Goal: Task Accomplishment & Management: Use online tool/utility

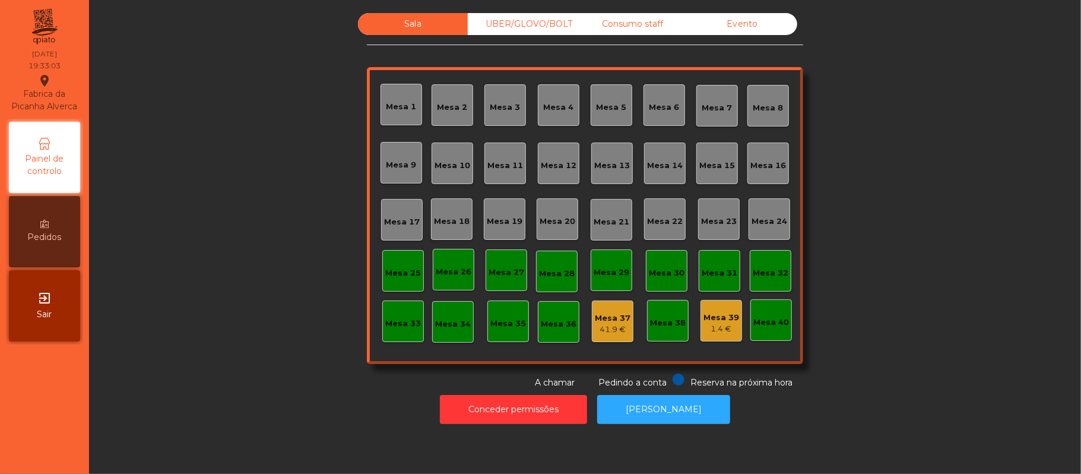
click at [563, 30] on div "UBER/GLOVO/BOLT" at bounding box center [523, 24] width 110 height 22
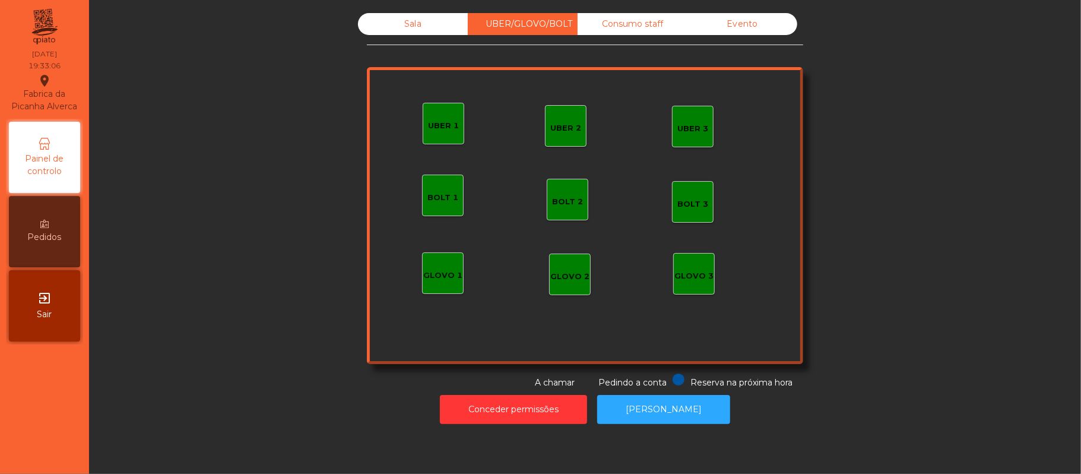
click at [450, 137] on div "UBER 1" at bounding box center [444, 124] width 42 height 42
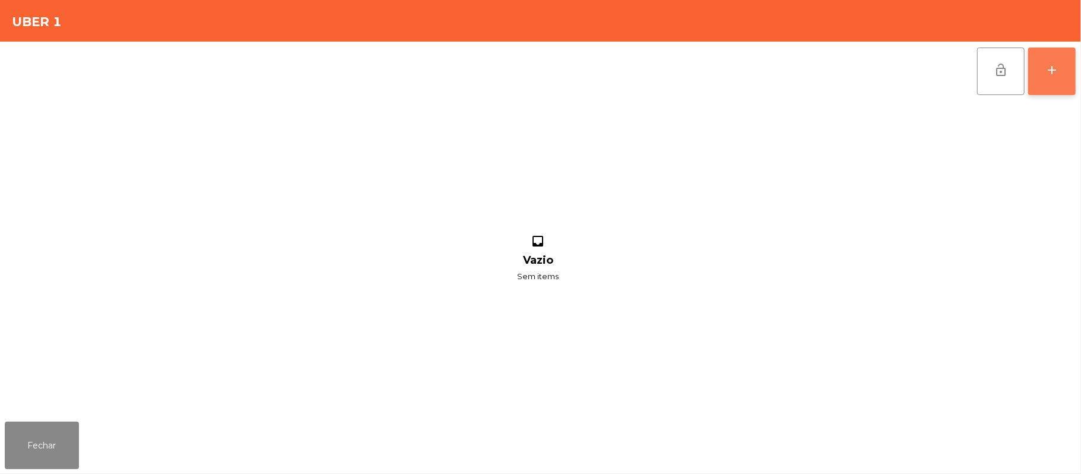
click at [1038, 72] on button "add" at bounding box center [1051, 70] width 47 height 47
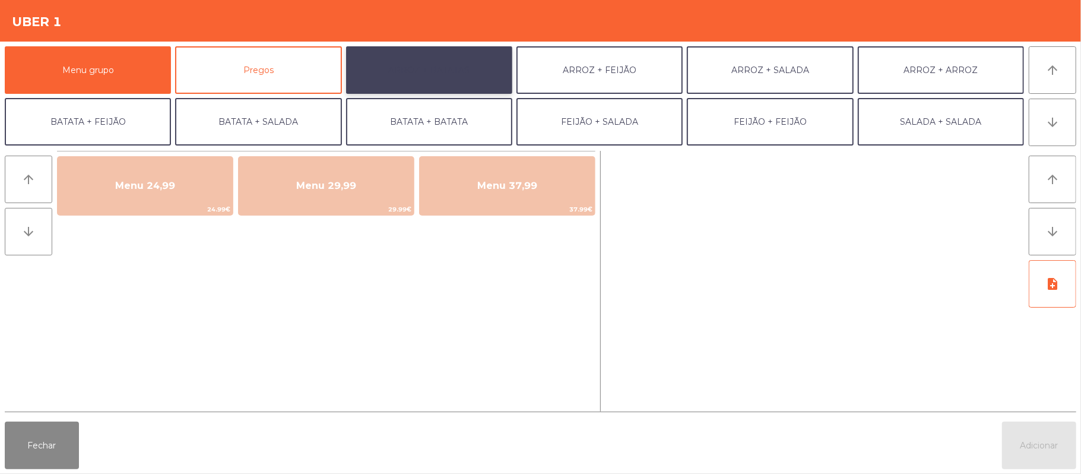
click at [446, 69] on button "ARROZ + BATATAS" at bounding box center [429, 69] width 166 height 47
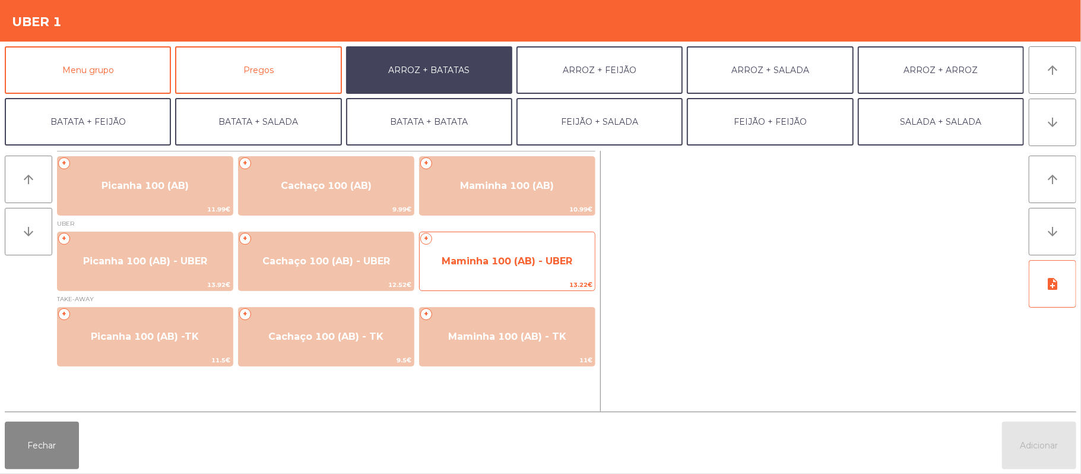
click at [516, 243] on div "+ Maminha 100 (AB) - UBER 13.22€" at bounding box center [507, 261] width 176 height 59
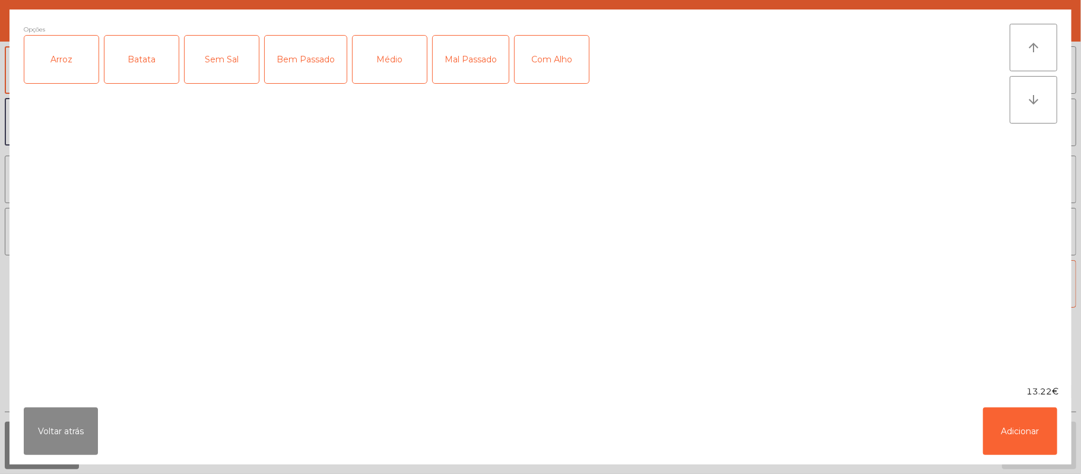
click at [77, 78] on div "Arroz" at bounding box center [61, 59] width 74 height 47
click at [147, 58] on div "Batata" at bounding box center [141, 59] width 74 height 47
click at [495, 69] on div "Mal Passado" at bounding box center [471, 59] width 76 height 47
click at [578, 62] on div "Com Alho" at bounding box center [552, 59] width 74 height 47
click at [1040, 421] on button "Adicionar" at bounding box center [1020, 430] width 74 height 47
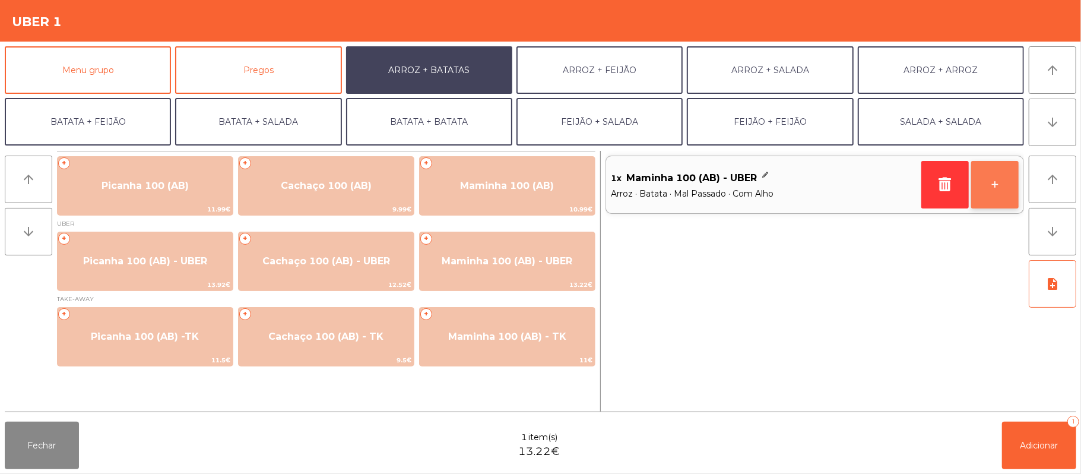
click at [973, 192] on button "+" at bounding box center [994, 184] width 47 height 47
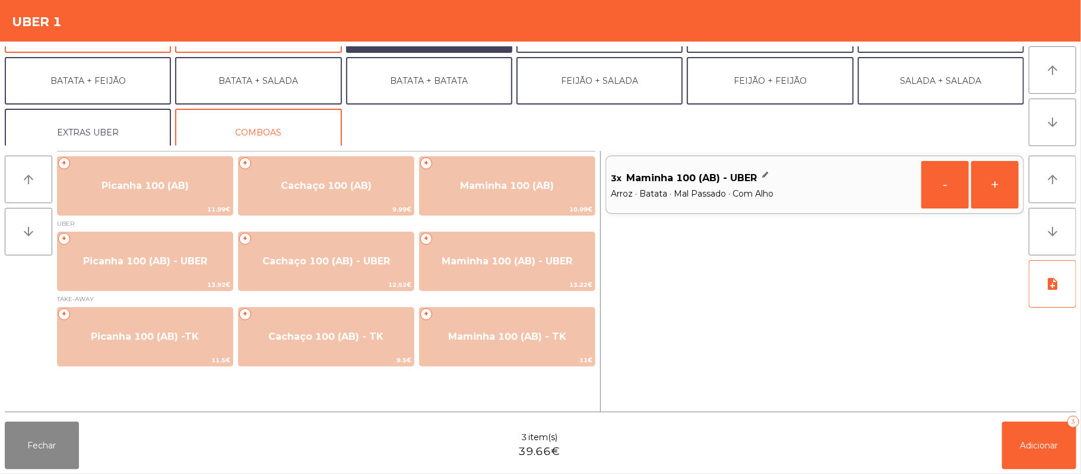
scroll to position [51, 0]
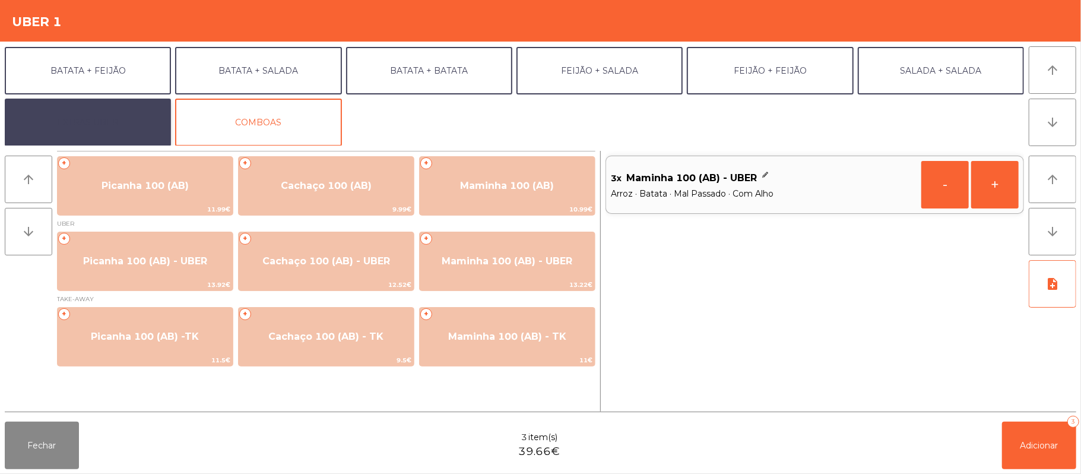
click at [113, 129] on button "EXTRAS UBER" at bounding box center [88, 122] width 166 height 47
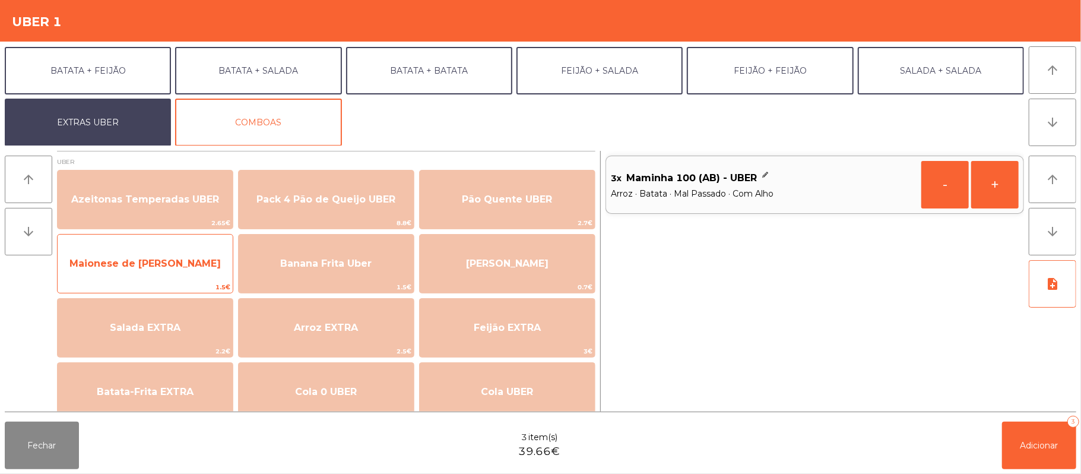
click at [173, 268] on span "Maionese de [PERSON_NAME]" at bounding box center [144, 263] width 151 height 11
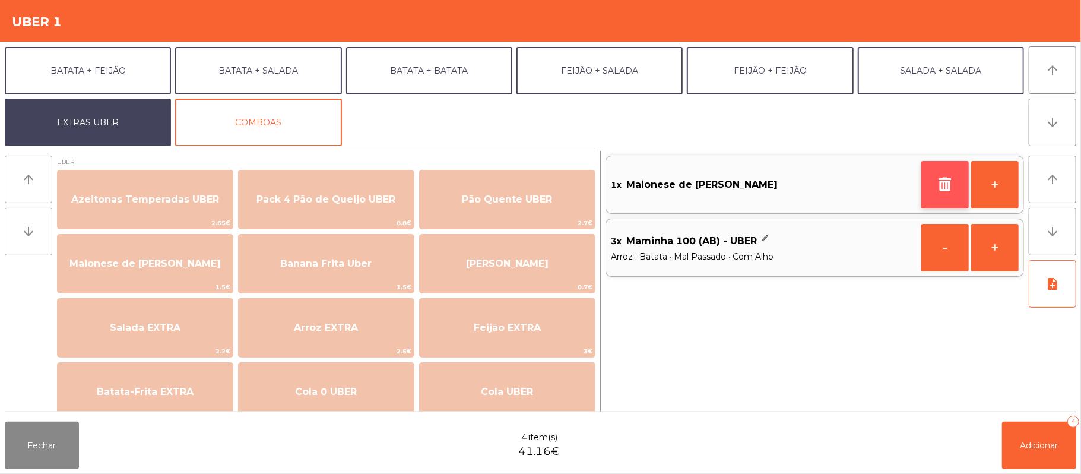
click at [930, 189] on button "button" at bounding box center [944, 184] width 47 height 47
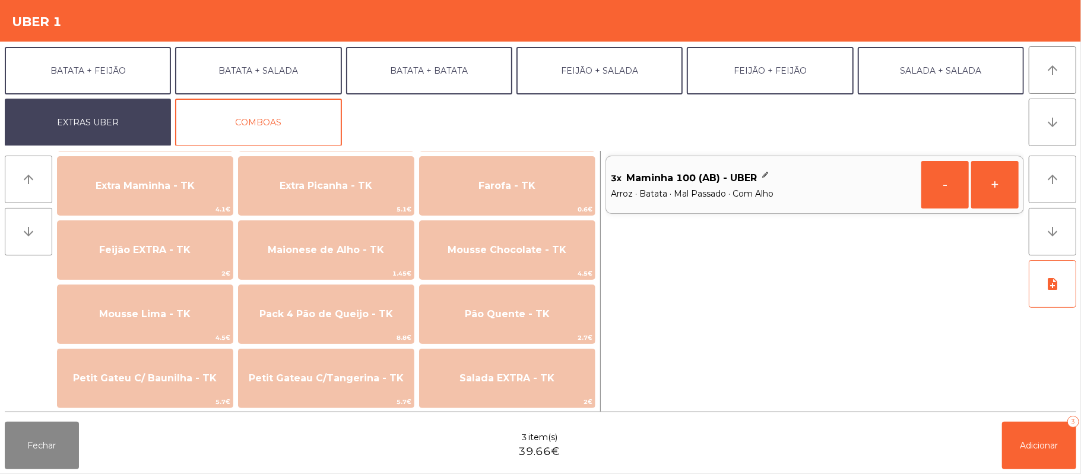
scroll to position [631, 0]
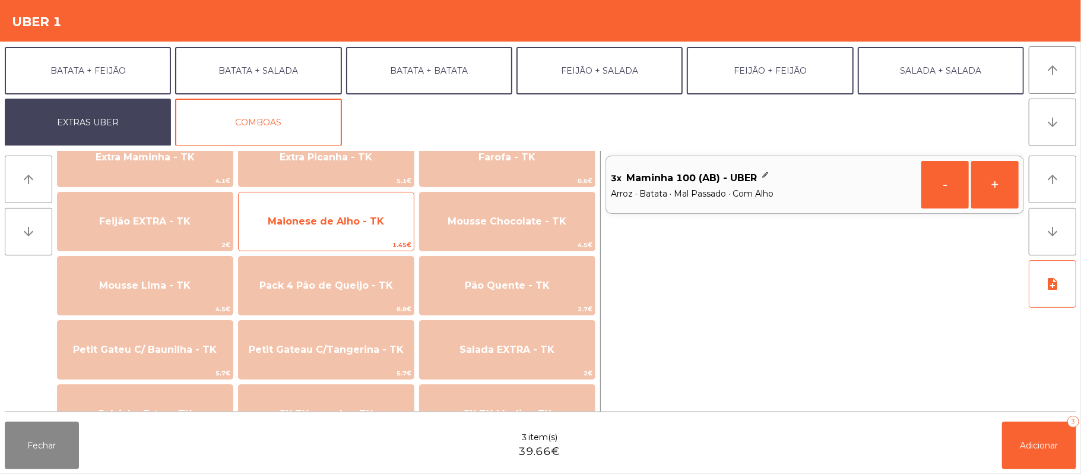
click at [359, 236] on span "Maionese de Alho - TK" at bounding box center [326, 221] width 175 height 32
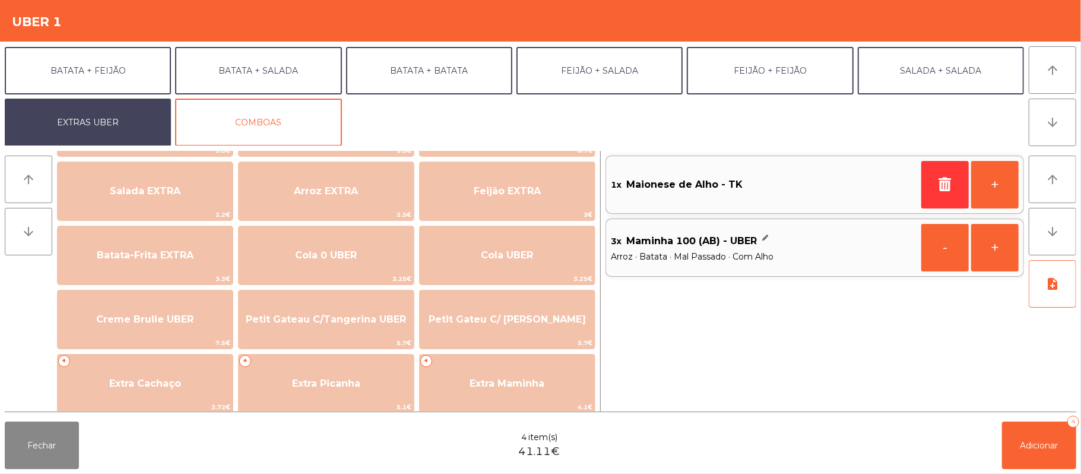
scroll to position [0, 0]
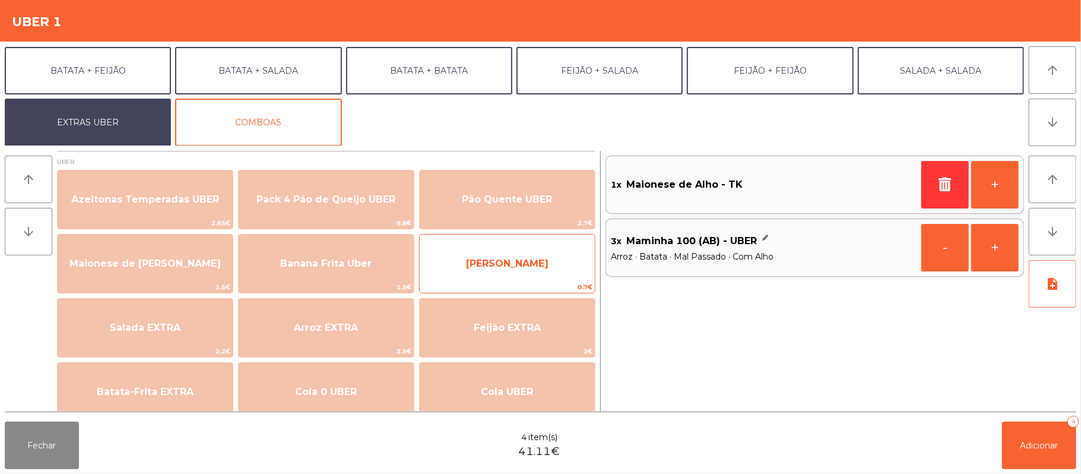
click at [518, 272] on span "[PERSON_NAME]" at bounding box center [507, 264] width 175 height 32
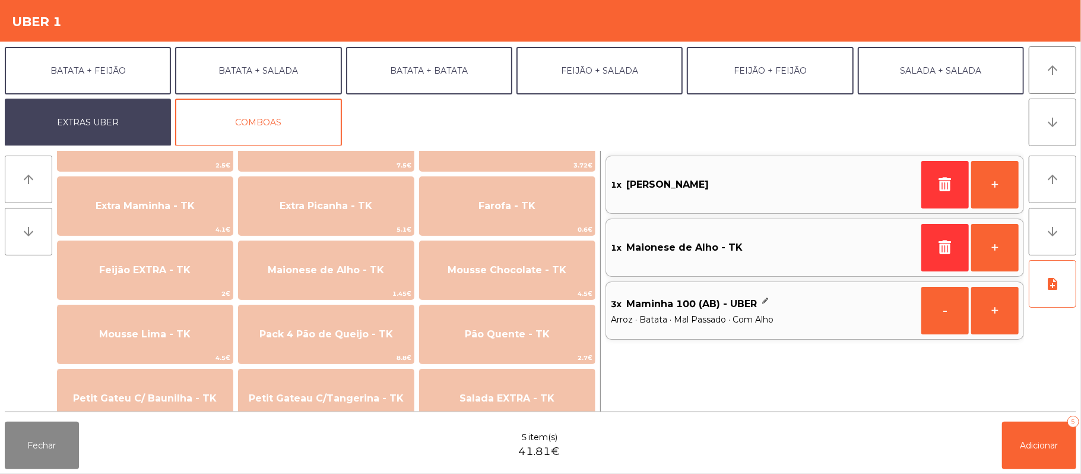
scroll to position [568, 0]
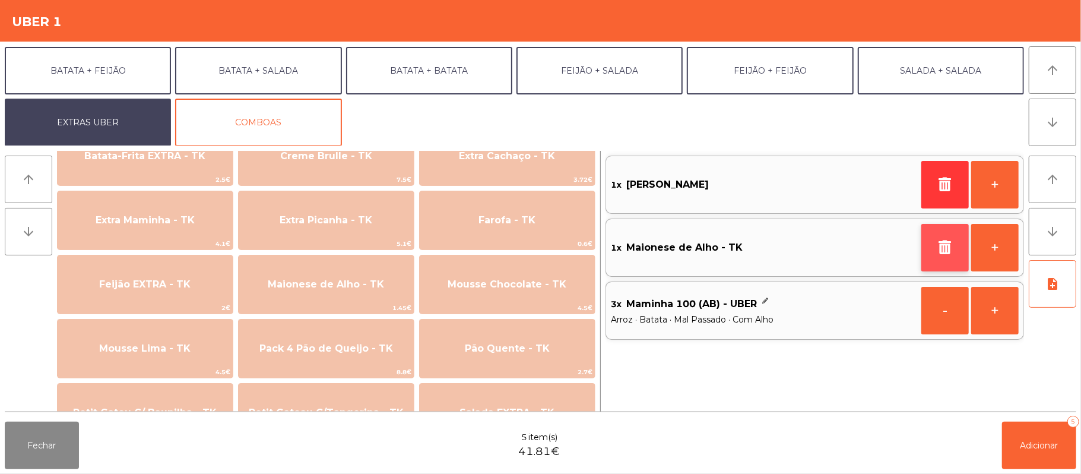
click at [938, 254] on icon "button" at bounding box center [945, 247] width 18 height 14
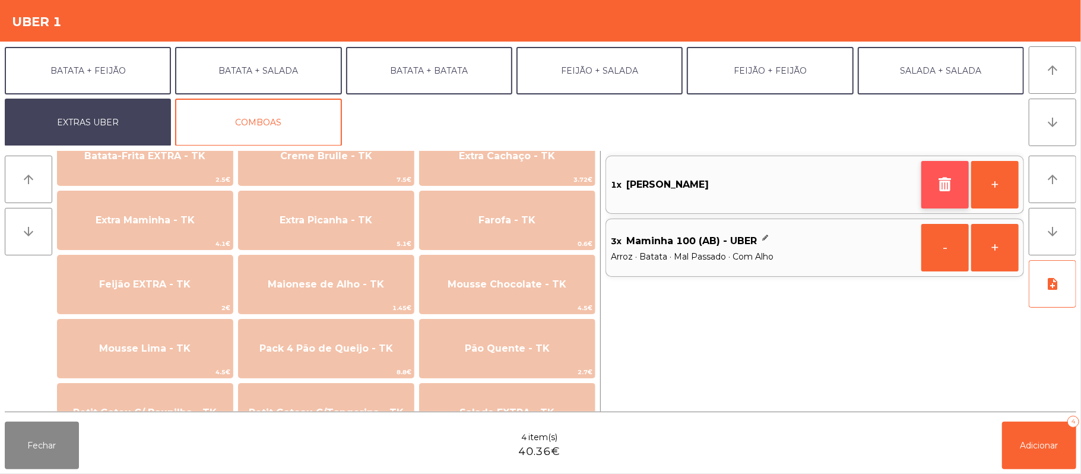
click at [934, 197] on button "button" at bounding box center [944, 184] width 47 height 47
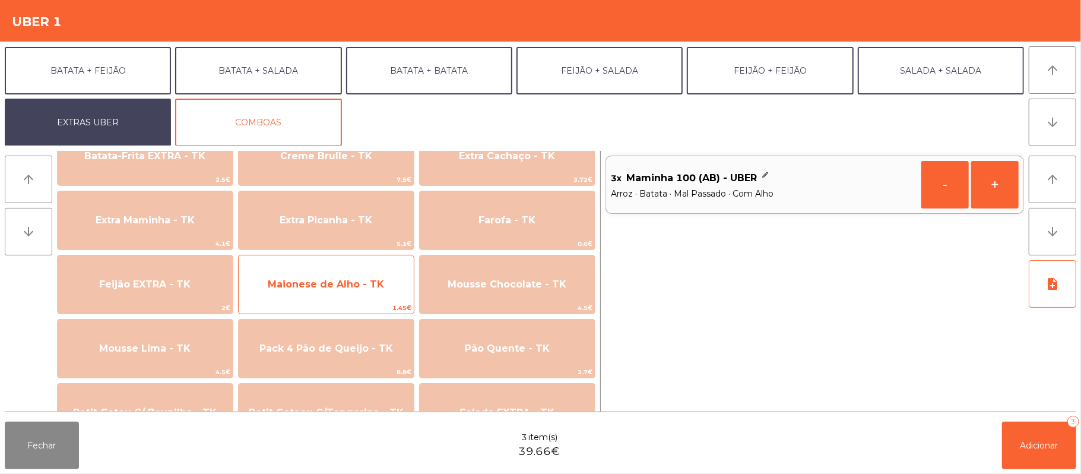
click at [366, 287] on span "Maionese de Alho - TK" at bounding box center [326, 283] width 116 height 11
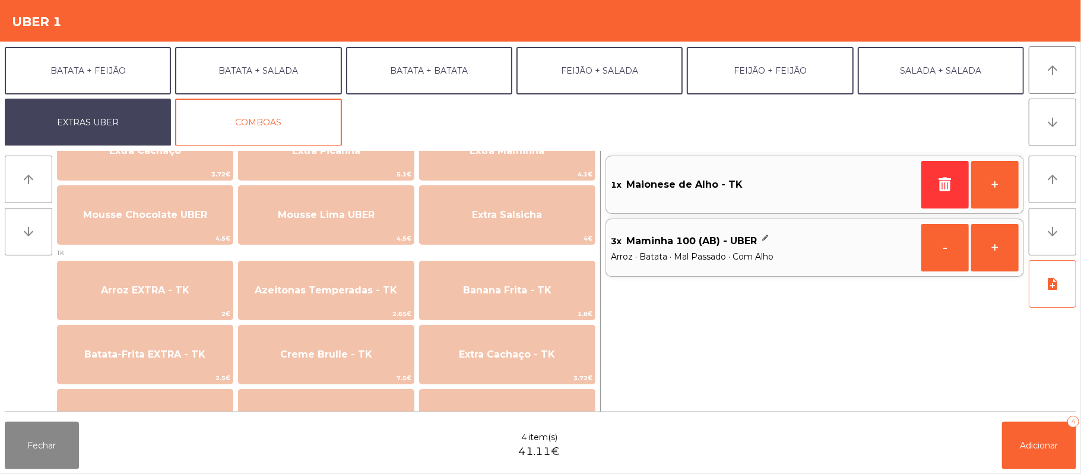
scroll to position [0, 0]
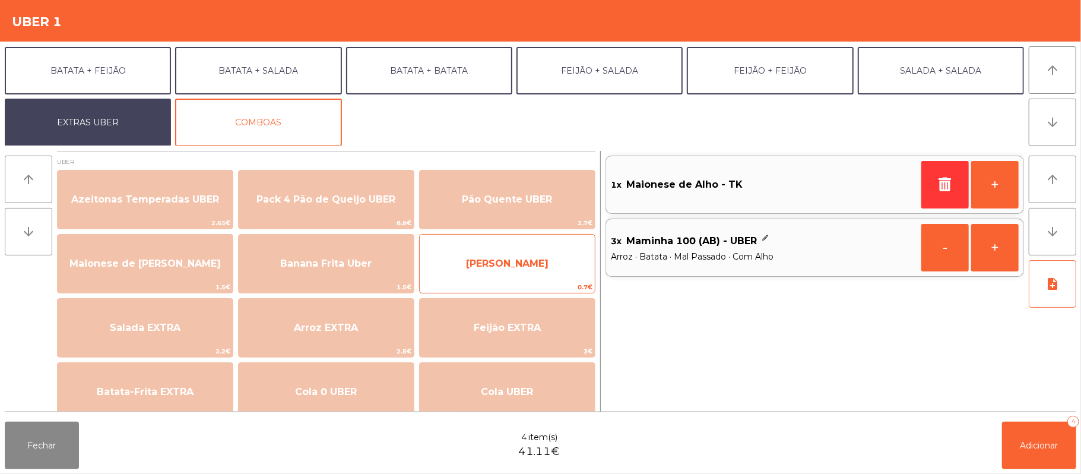
click at [541, 271] on span "[PERSON_NAME]" at bounding box center [507, 264] width 175 height 32
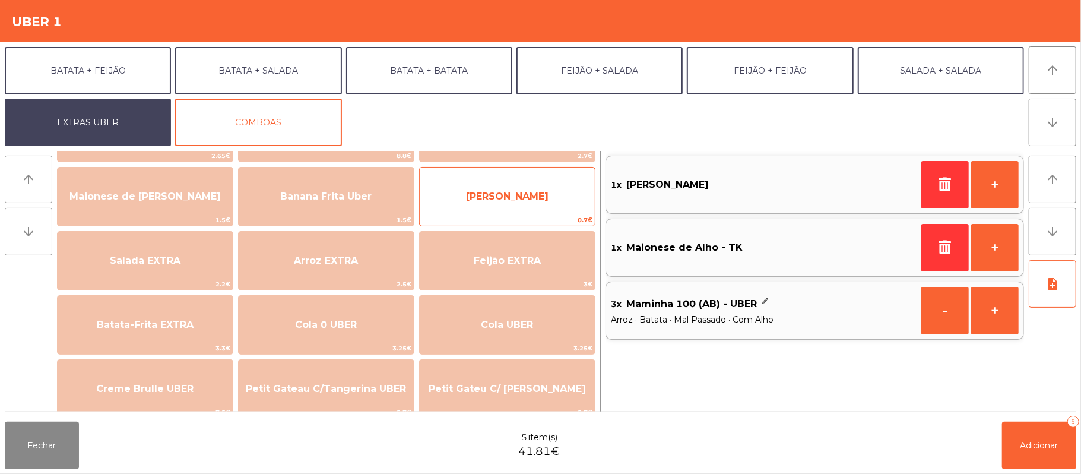
scroll to position [66, 0]
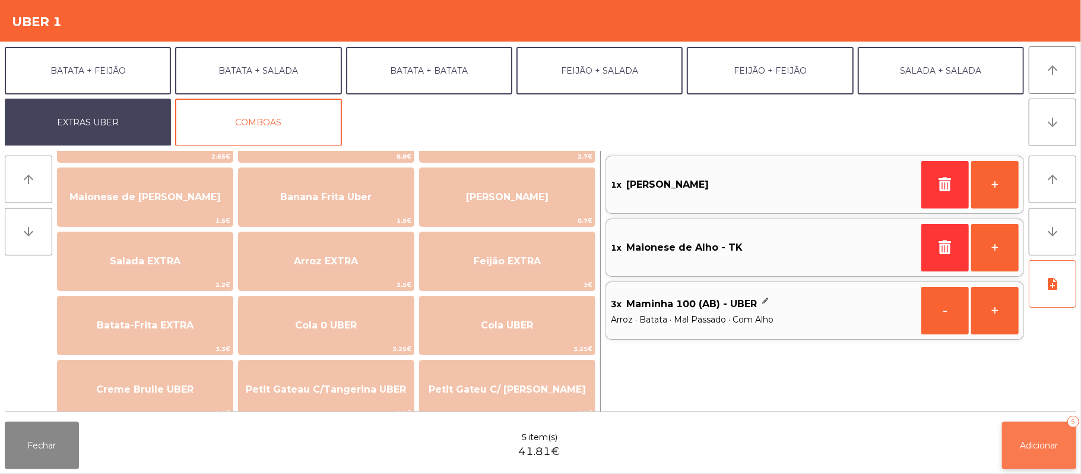
click at [1037, 445] on span "Adicionar" at bounding box center [1040, 445] width 38 height 11
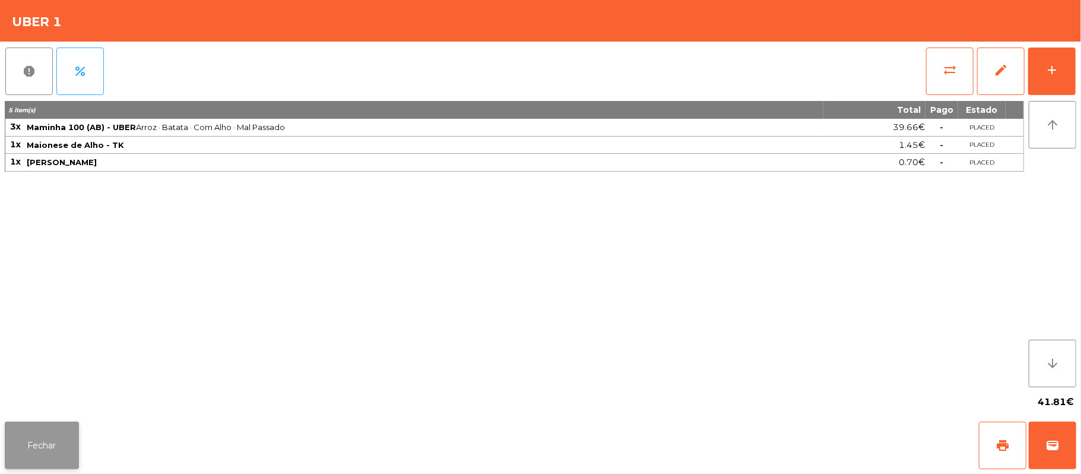
click at [62, 443] on button "Fechar" at bounding box center [42, 445] width 74 height 47
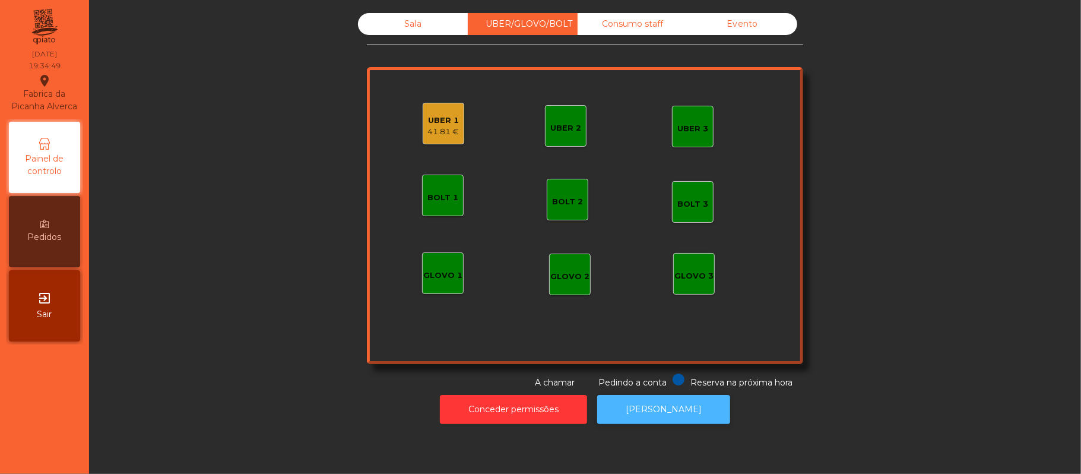
click at [666, 410] on button "[PERSON_NAME]" at bounding box center [663, 409] width 133 height 29
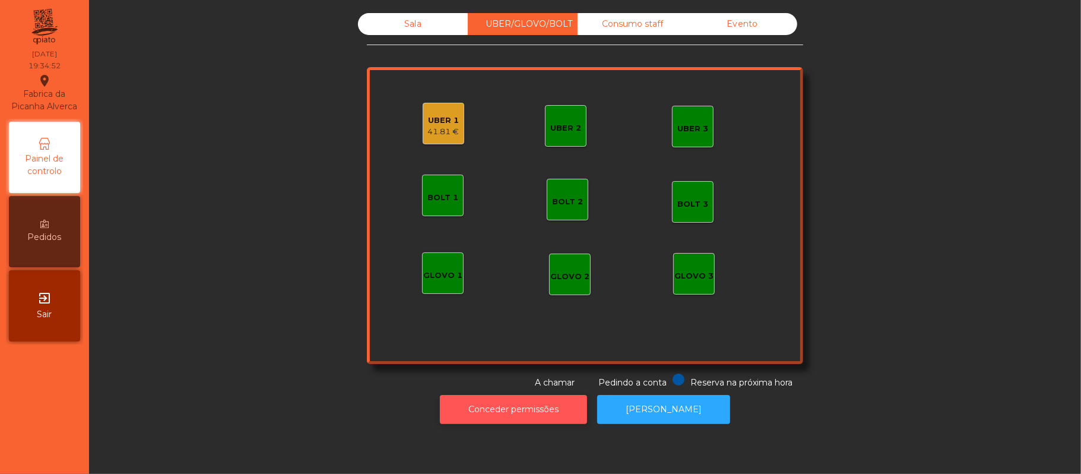
click at [522, 412] on button "Conceder permissões" at bounding box center [513, 409] width 147 height 29
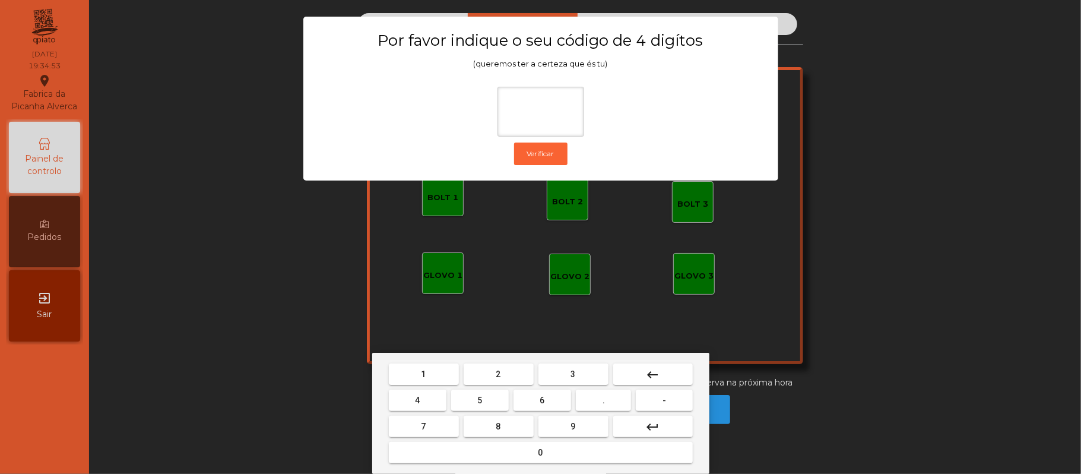
click at [496, 373] on span "2" at bounding box center [498, 373] width 5 height 9
click at [542, 400] on span "6" at bounding box center [542, 399] width 5 height 9
click at [423, 374] on span "1" at bounding box center [424, 373] width 5 height 9
click at [469, 402] on button "5" at bounding box center [480, 399] width 58 height 21
type input "****"
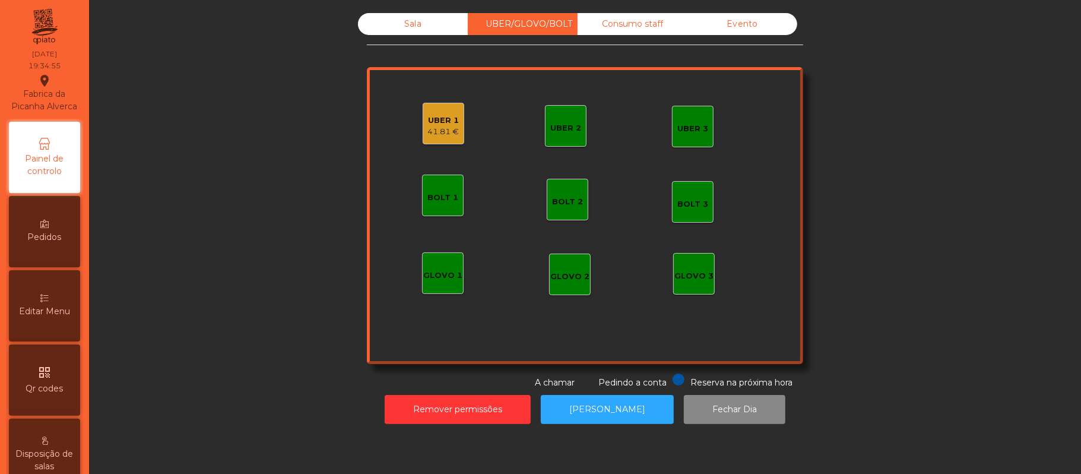
click at [428, 112] on div "UBER 1 41.81 €" at bounding box center [443, 124] width 31 height 28
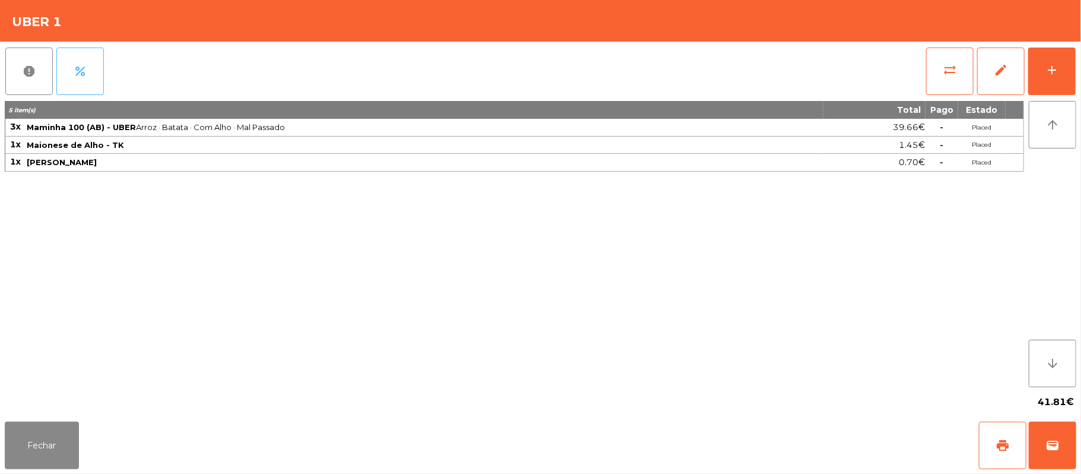
click at [81, 63] on button "percent" at bounding box center [79, 70] width 47 height 47
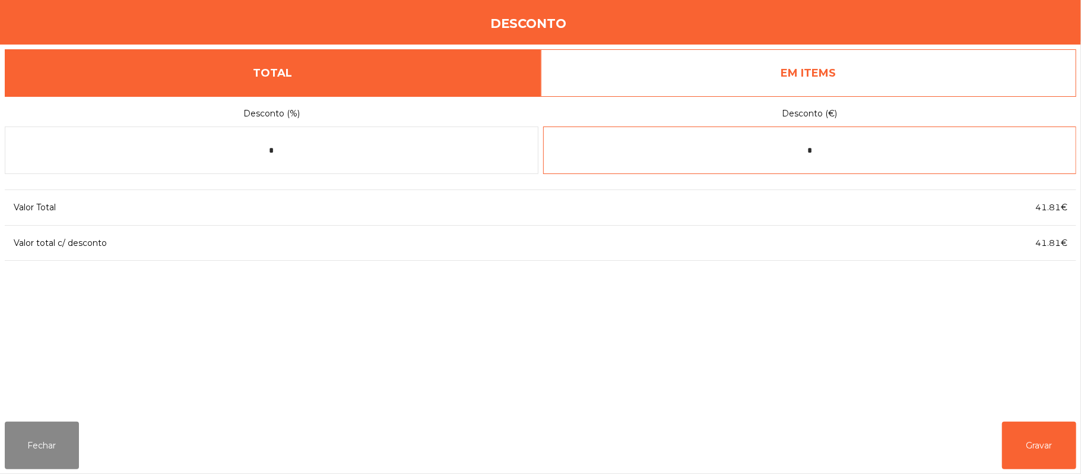
click at [815, 151] on input "*" at bounding box center [810, 149] width 534 height 47
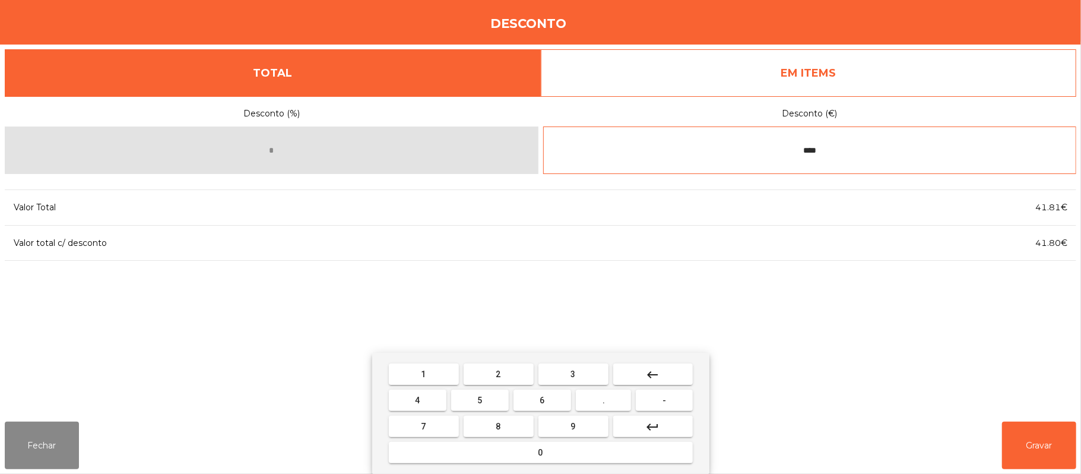
type input "****"
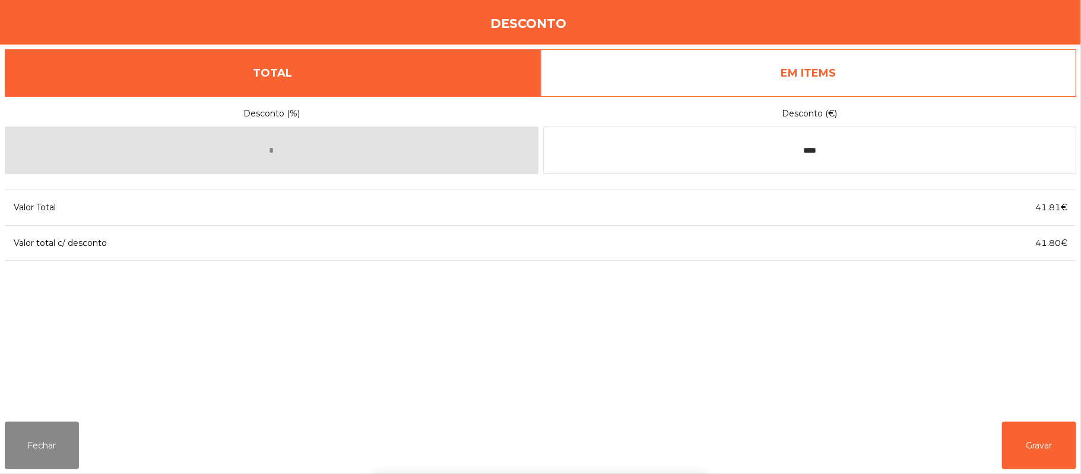
click at [1040, 440] on div "1 2 3 keyboard_backspace 4 5 6 . - 7 8 9 keyboard_return 0" at bounding box center [540, 413] width 1081 height 121
click at [1044, 445] on button "Gravar" at bounding box center [1039, 445] width 74 height 47
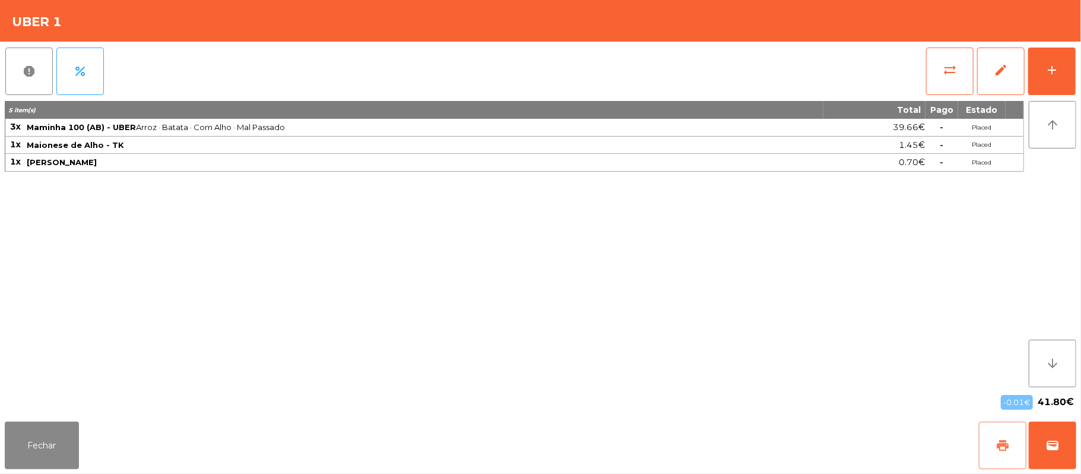
click at [988, 428] on button "print" at bounding box center [1002, 445] width 47 height 47
click at [1053, 449] on span "wallet" at bounding box center [1053, 445] width 14 height 14
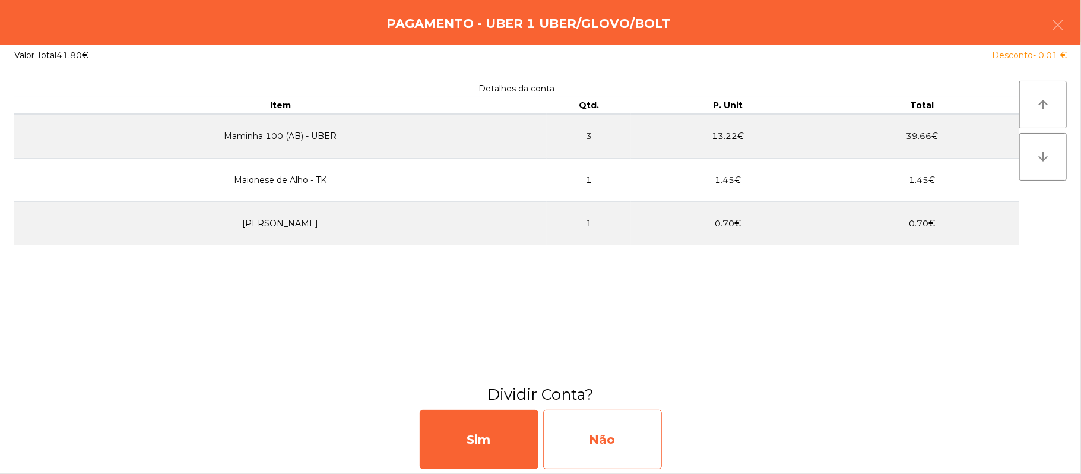
click at [626, 457] on div "Não" at bounding box center [602, 439] width 119 height 59
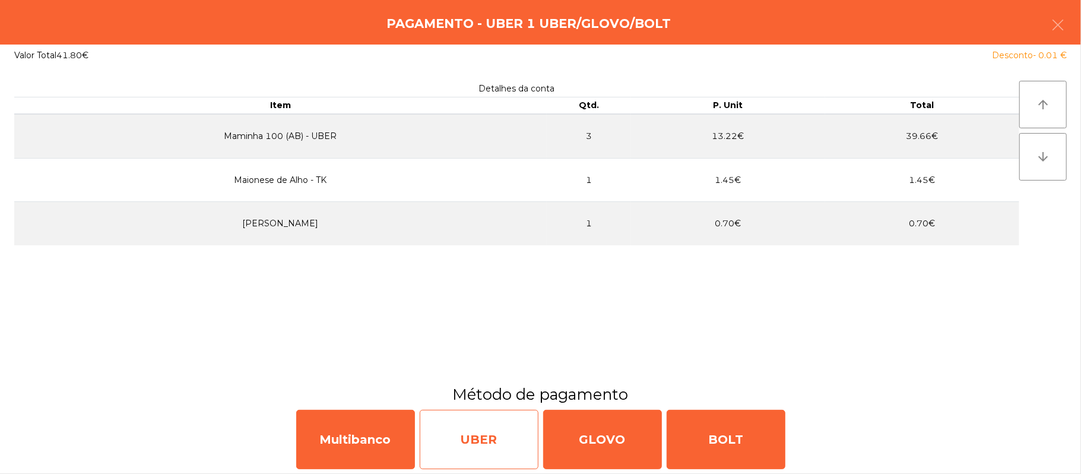
click at [468, 444] on div "UBER" at bounding box center [479, 439] width 119 height 59
select select "**"
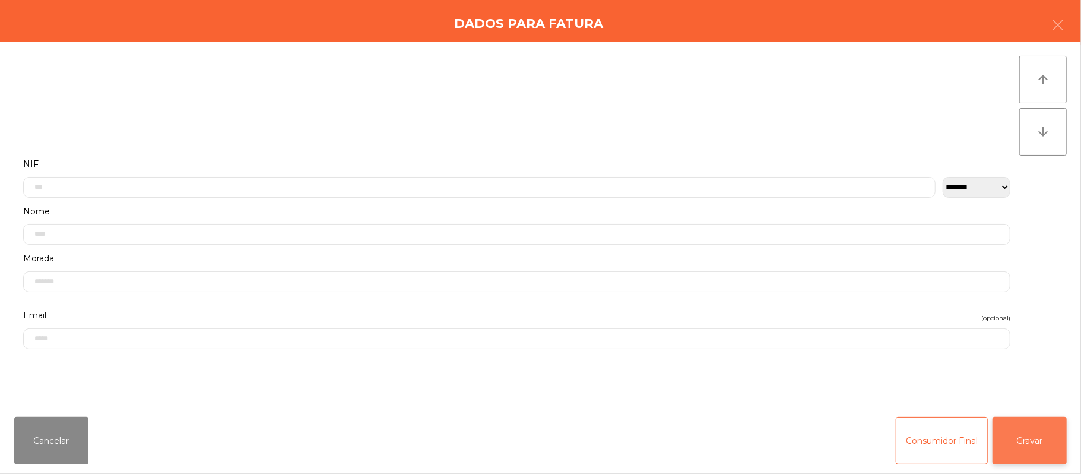
click at [1034, 442] on button "Gravar" at bounding box center [1030, 440] width 74 height 47
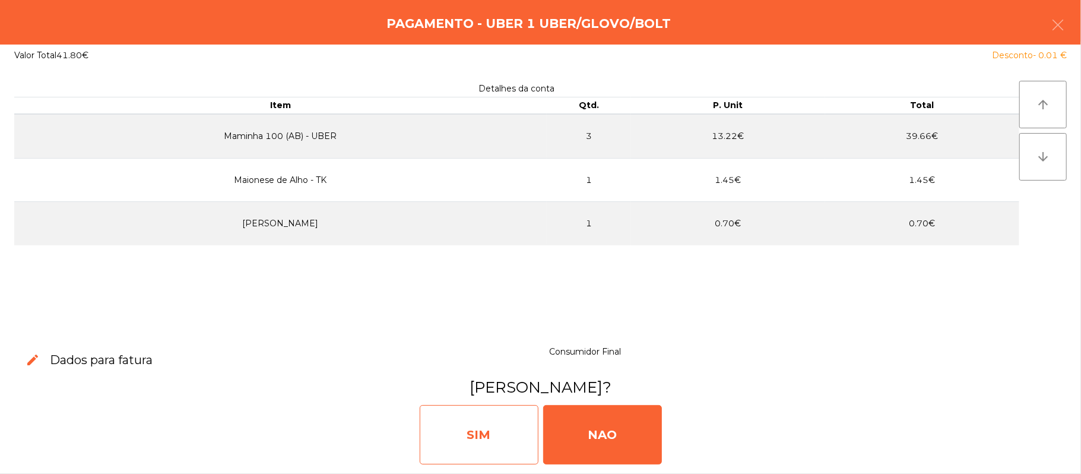
click at [489, 428] on div "SIM" at bounding box center [479, 434] width 119 height 59
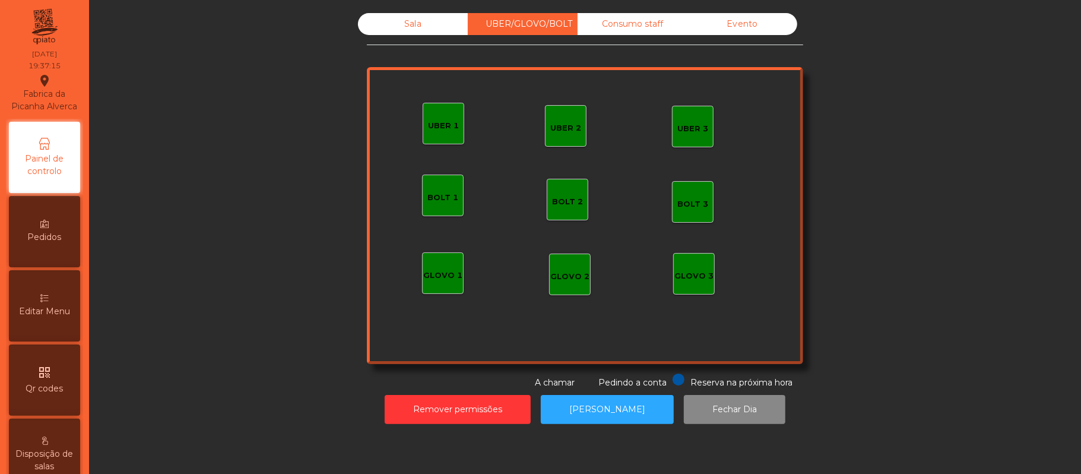
click at [407, 24] on div "Sala" at bounding box center [413, 24] width 110 height 22
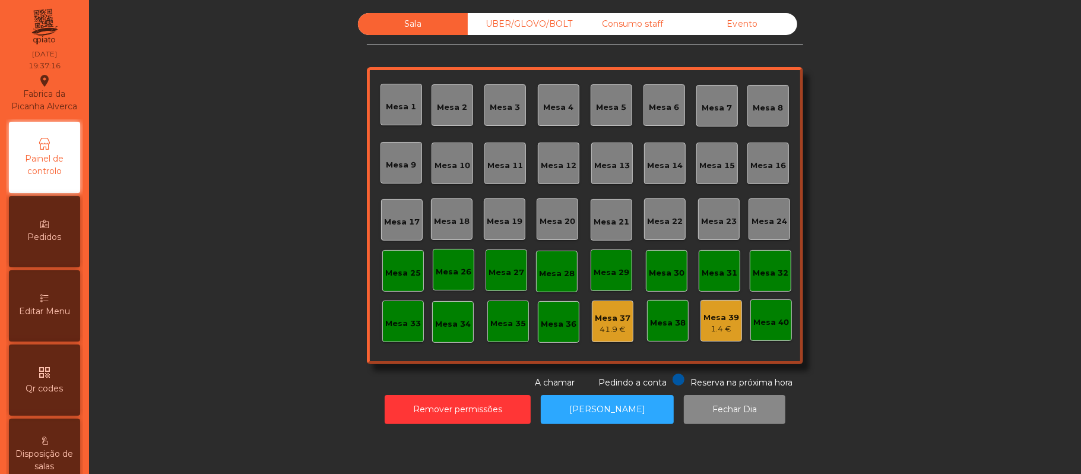
click at [718, 321] on div "Mesa 39" at bounding box center [722, 318] width 36 height 12
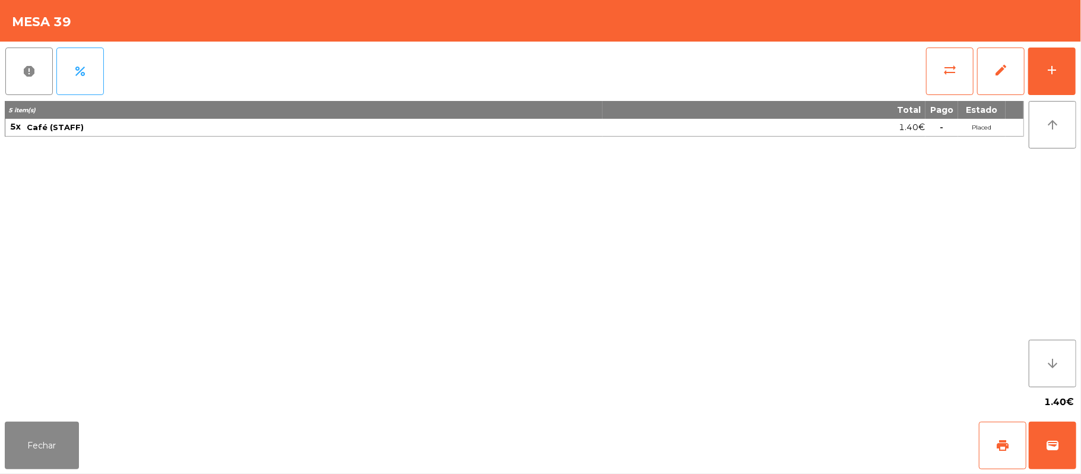
click at [1078, 52] on div "report percent sync_alt edit add 5 item(s) Total Pago Estado 5x Café (STAFF) 1.…" at bounding box center [540, 229] width 1081 height 375
click at [1051, 72] on div "add" at bounding box center [1052, 70] width 14 height 14
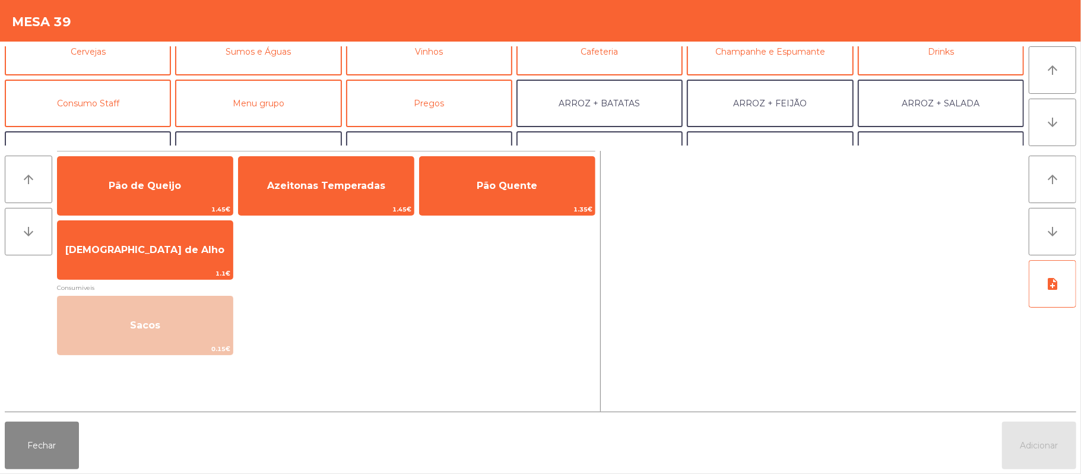
scroll to position [86, 0]
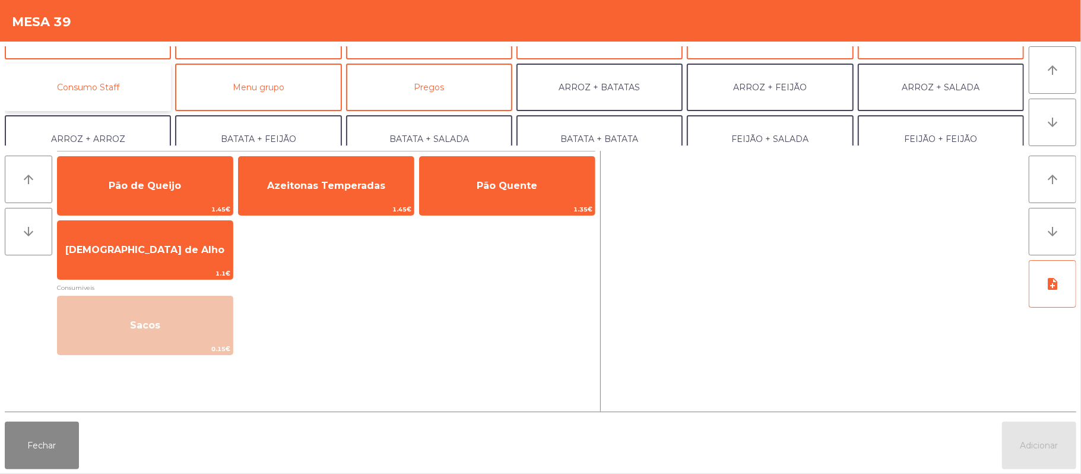
click at [140, 91] on button "Consumo Staff" at bounding box center [88, 87] width 166 height 47
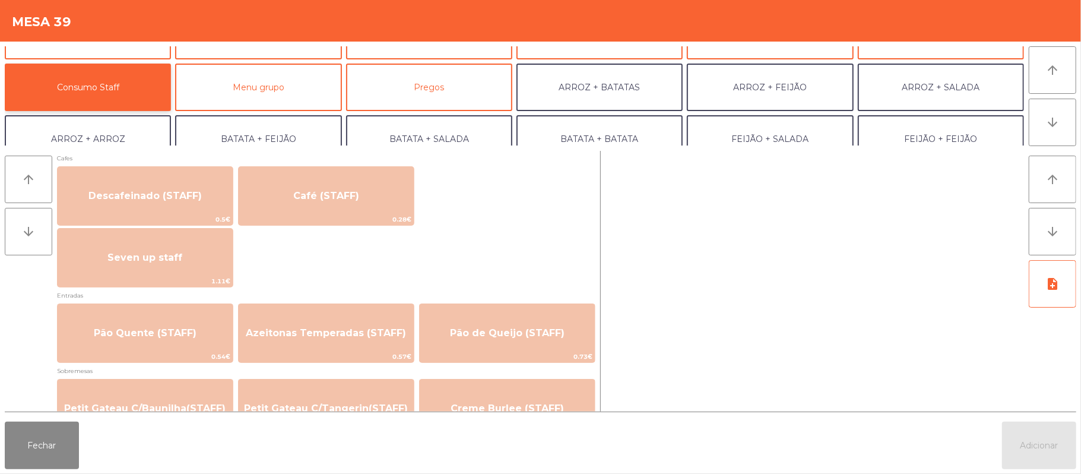
scroll to position [689, 0]
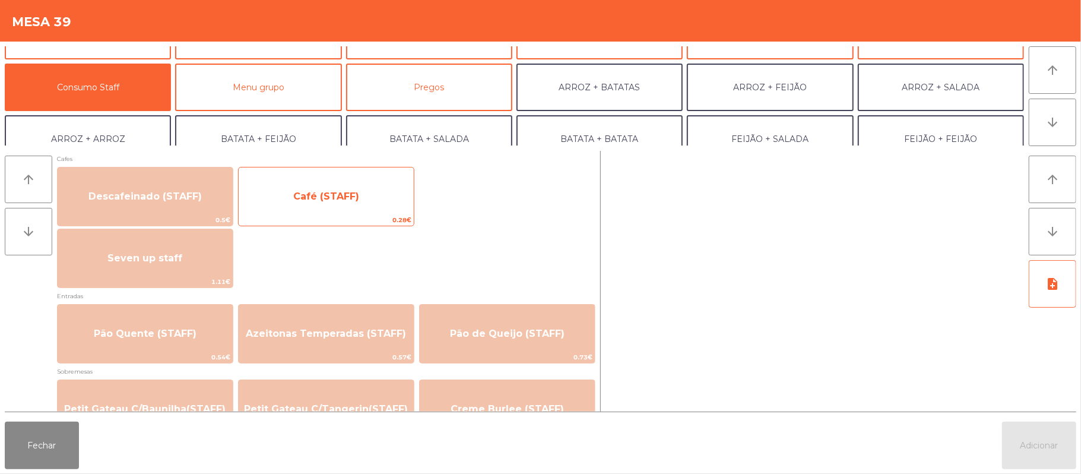
click at [360, 191] on span "Café (STAFF)" at bounding box center [326, 196] width 175 height 32
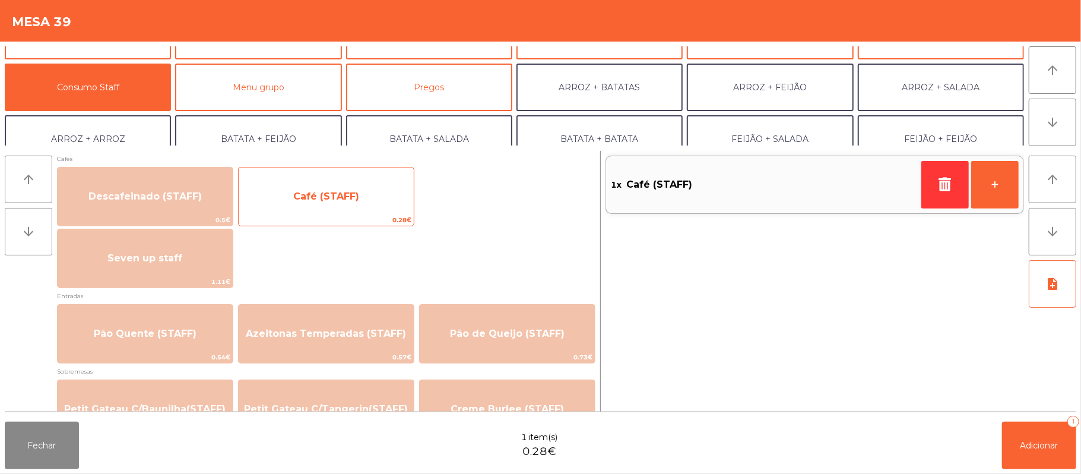
click at [330, 192] on span "Café (STAFF)" at bounding box center [326, 196] width 66 height 11
click at [352, 207] on span "Café (STAFF)" at bounding box center [326, 196] width 175 height 32
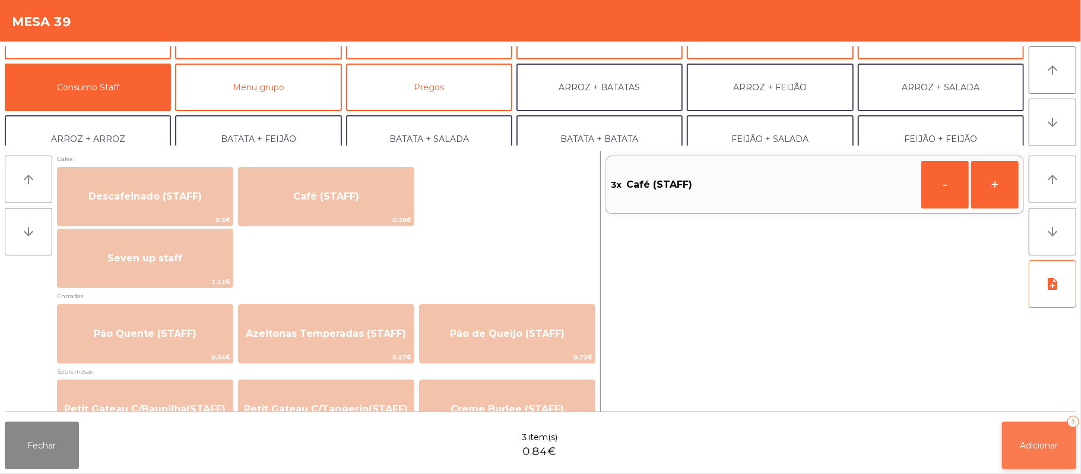
click at [1019, 459] on button "Adicionar 3" at bounding box center [1039, 445] width 74 height 47
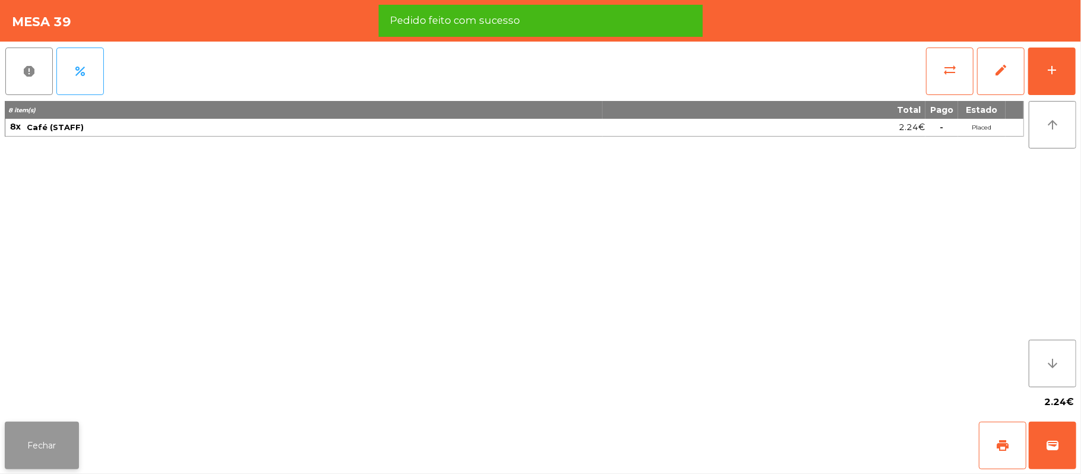
click at [42, 438] on button "Fechar" at bounding box center [42, 445] width 74 height 47
